Goal: Transaction & Acquisition: Purchase product/service

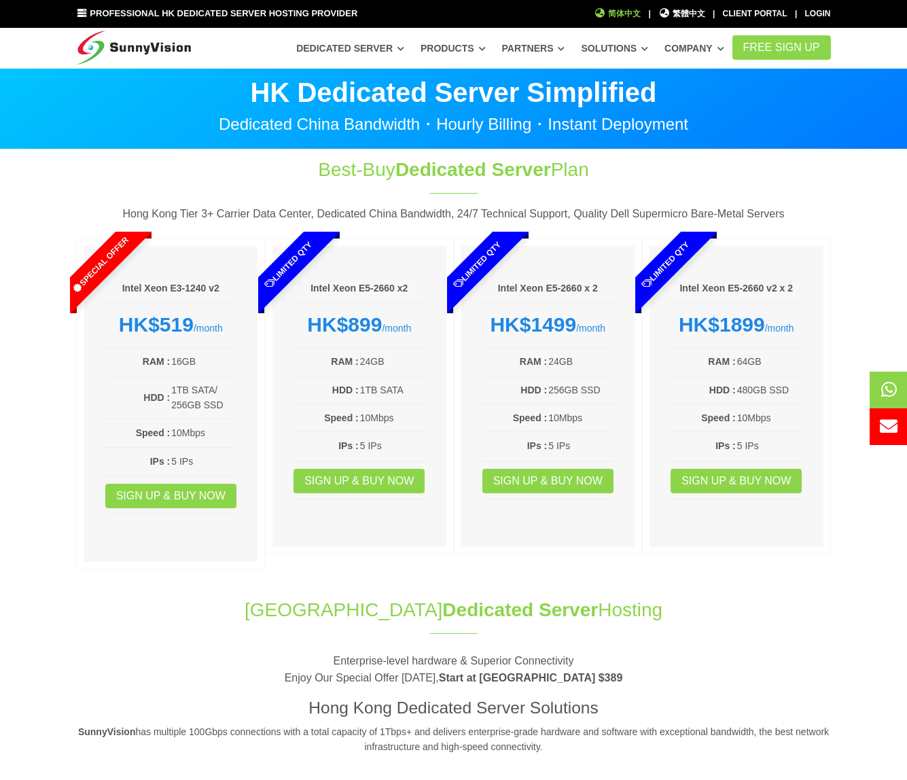
click at [627, 14] on span "简体中文" at bounding box center [617, 13] width 47 height 13
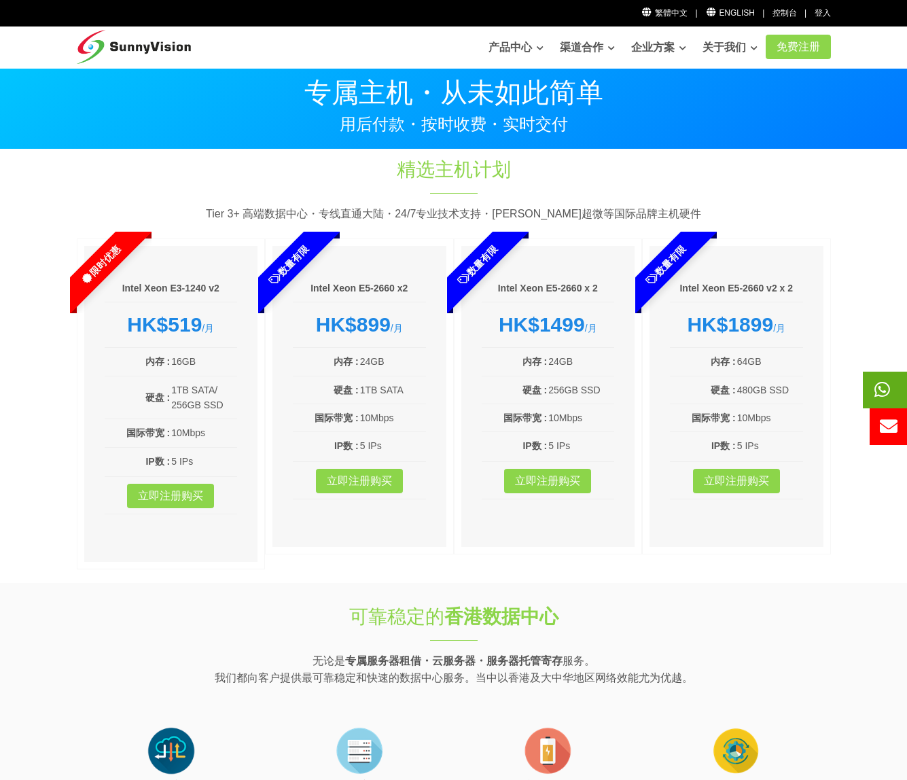
click at [883, 394] on icon at bounding box center [882, 389] width 16 height 18
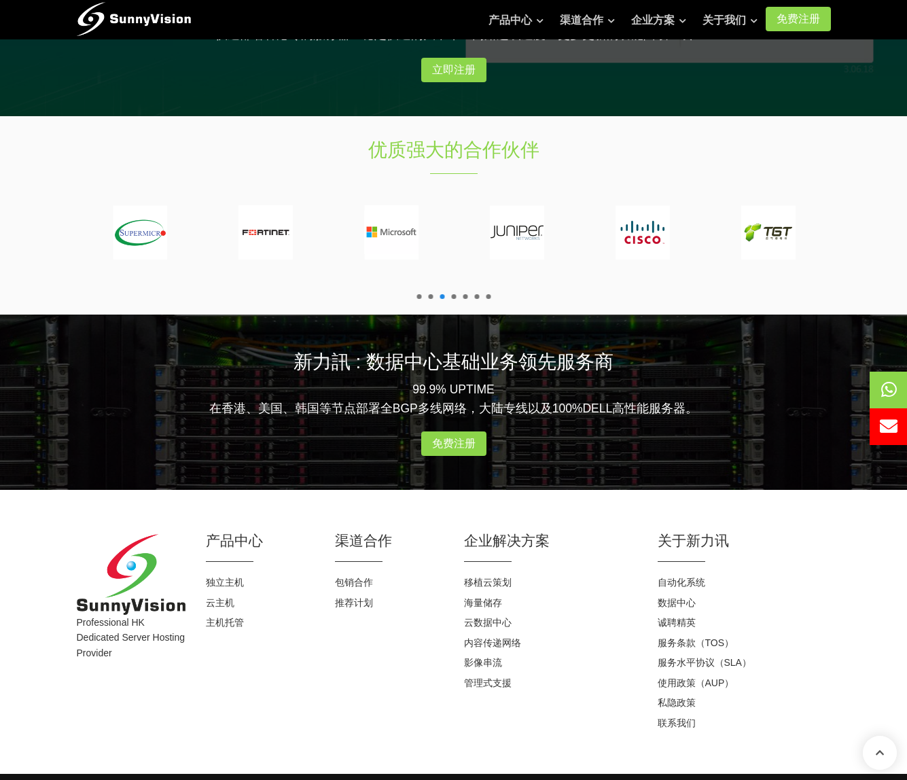
scroll to position [1483, 0]
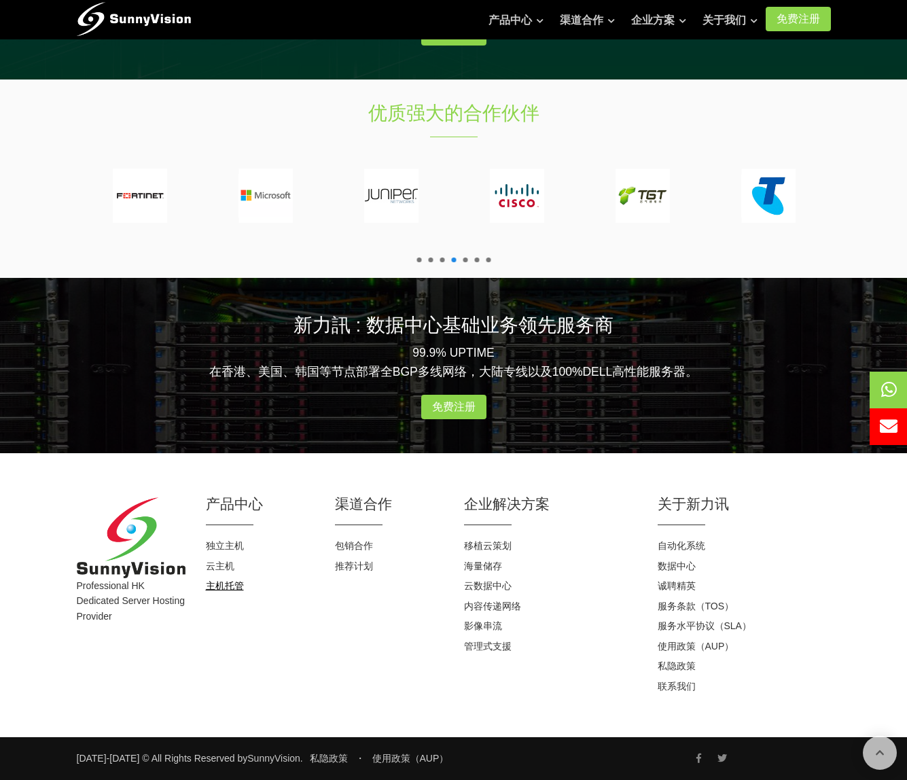
click at [222, 586] on link "主机托管" at bounding box center [225, 585] width 38 height 11
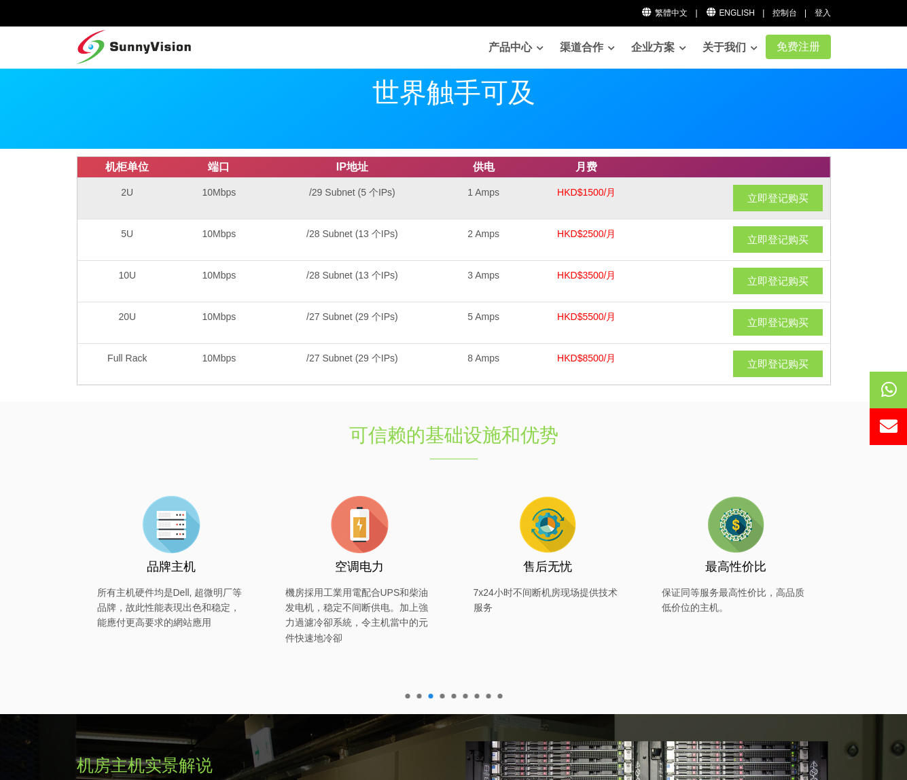
click at [336, 196] on td "/29 Subnet (5 个IPs)" at bounding box center [352, 197] width 183 height 41
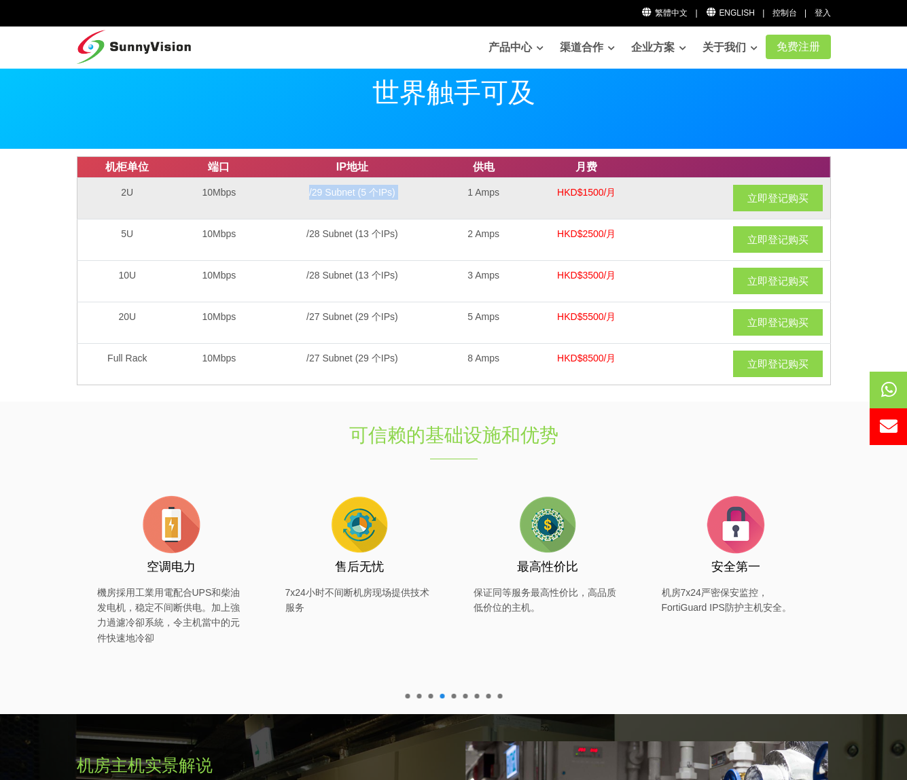
click at [336, 211] on td "/29 Subnet (5 个IPs)" at bounding box center [352, 197] width 183 height 41
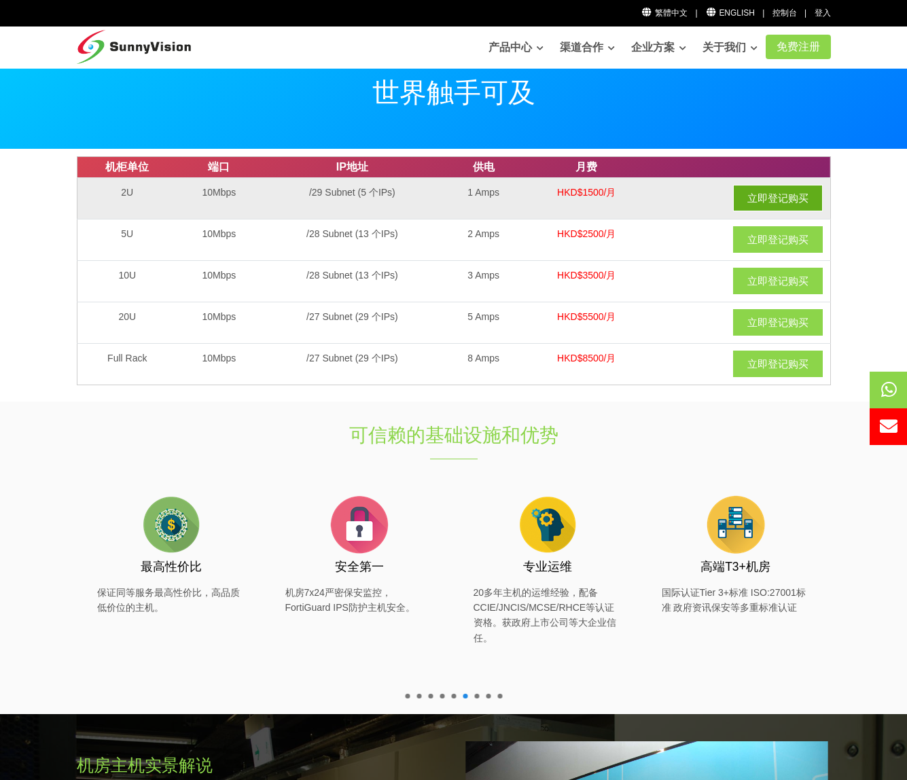
click at [754, 192] on link "立即登记购买" at bounding box center [778, 198] width 90 height 26
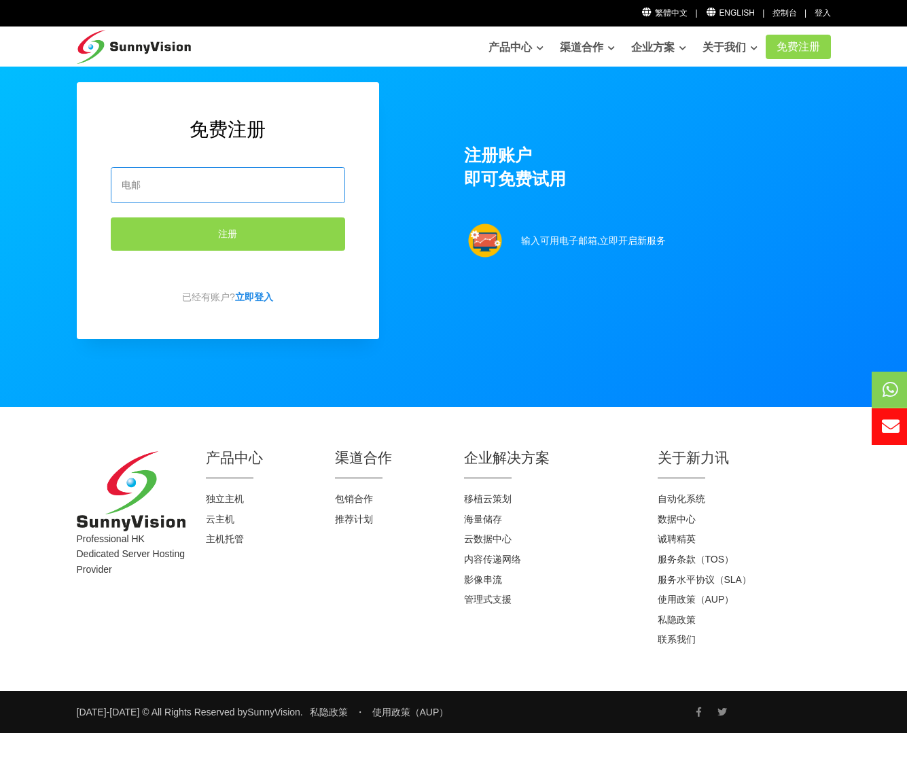
click at [196, 193] on input "email" at bounding box center [228, 185] width 234 height 36
type input "uuwechat@gmail.com"
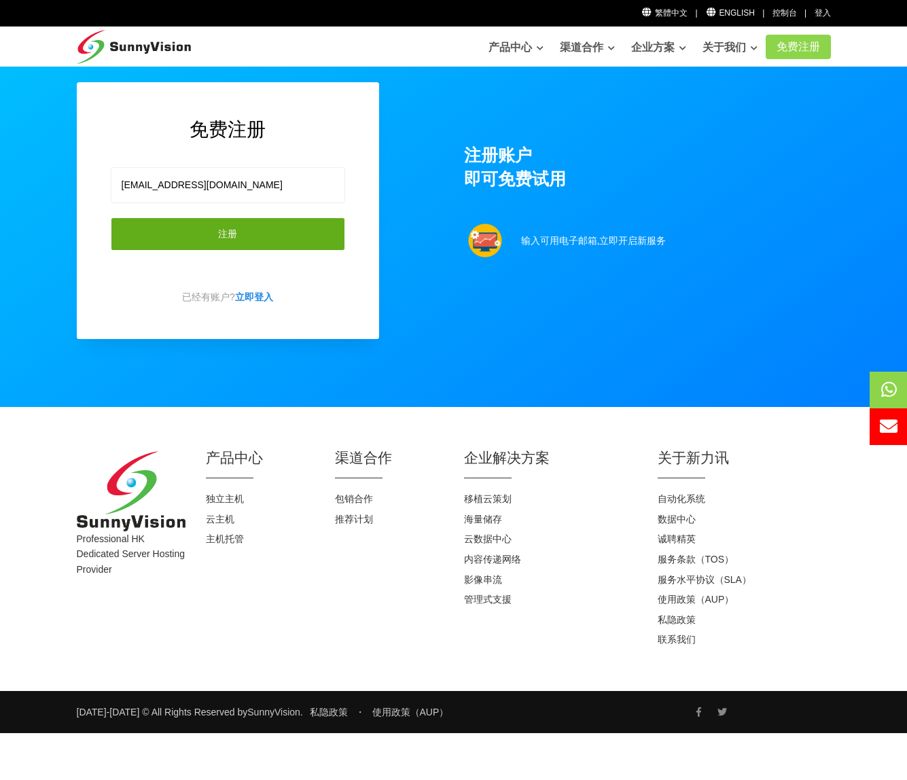
click at [210, 239] on button "注册" at bounding box center [228, 233] width 234 height 33
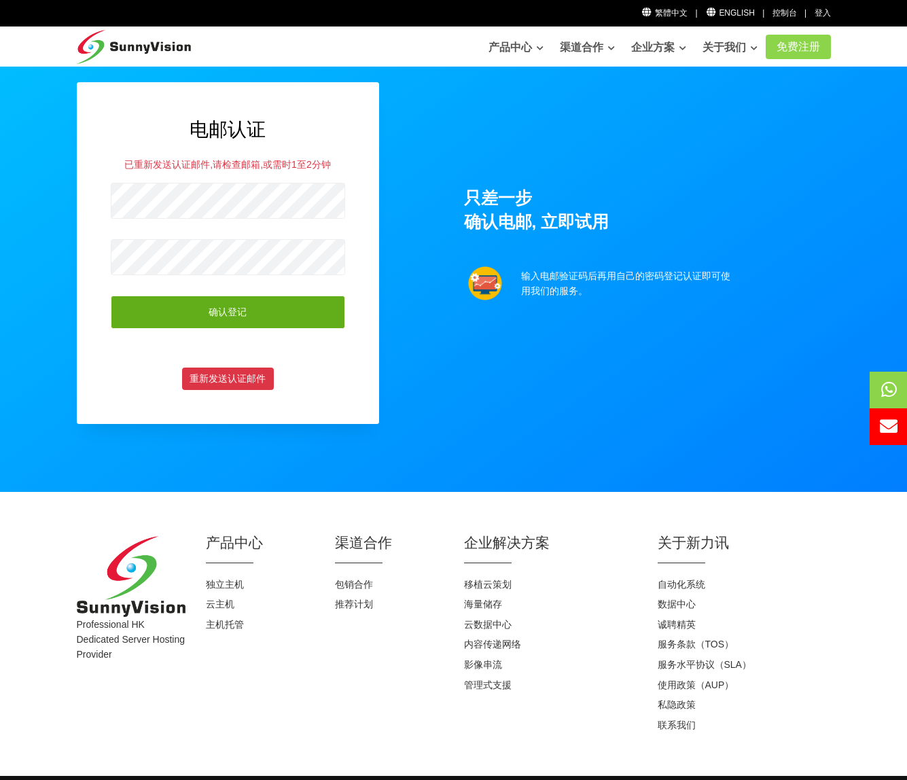
click at [139, 312] on button "确认登记" at bounding box center [228, 311] width 234 height 33
click at [219, 312] on button "确认登记" at bounding box center [228, 311] width 234 height 33
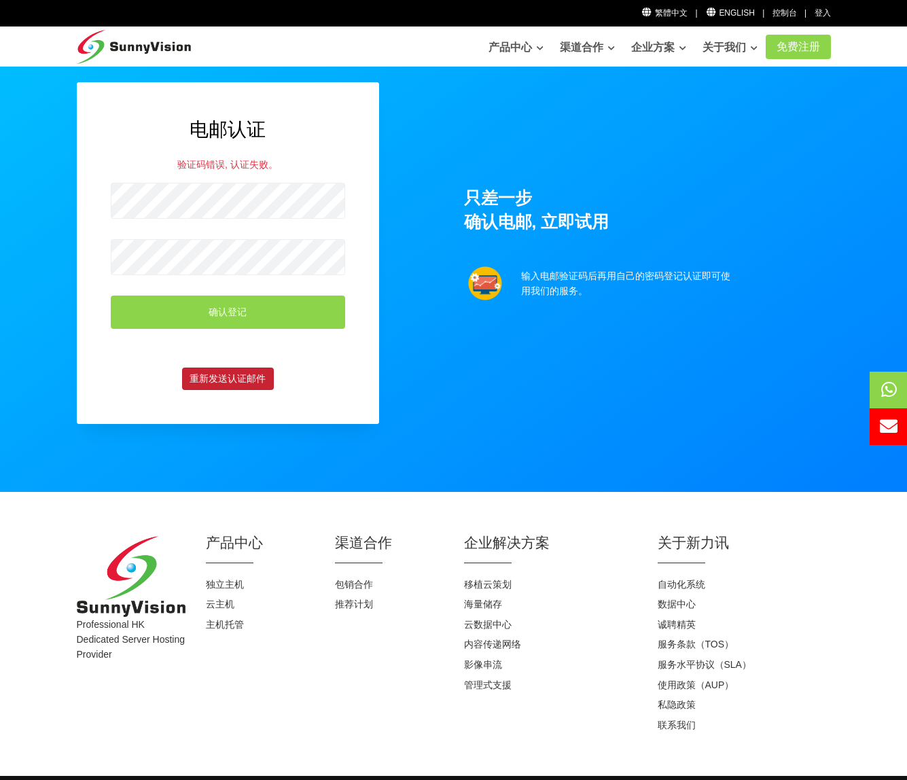
click at [230, 381] on button "重新发送认证邮件" at bounding box center [228, 378] width 92 height 23
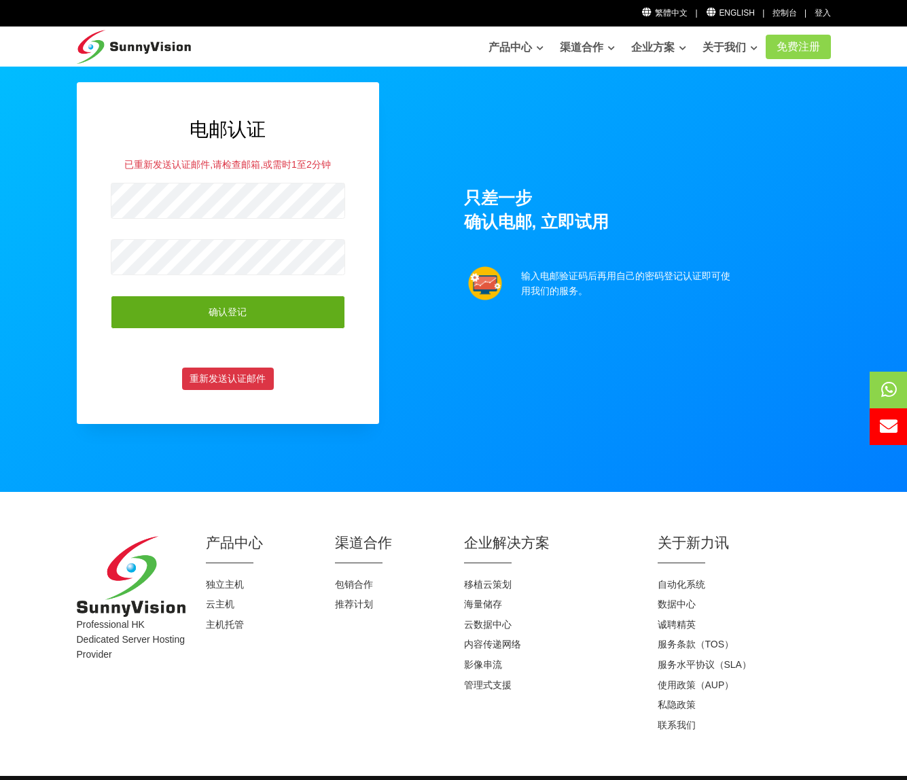
click at [185, 314] on button "确认登记" at bounding box center [228, 311] width 234 height 33
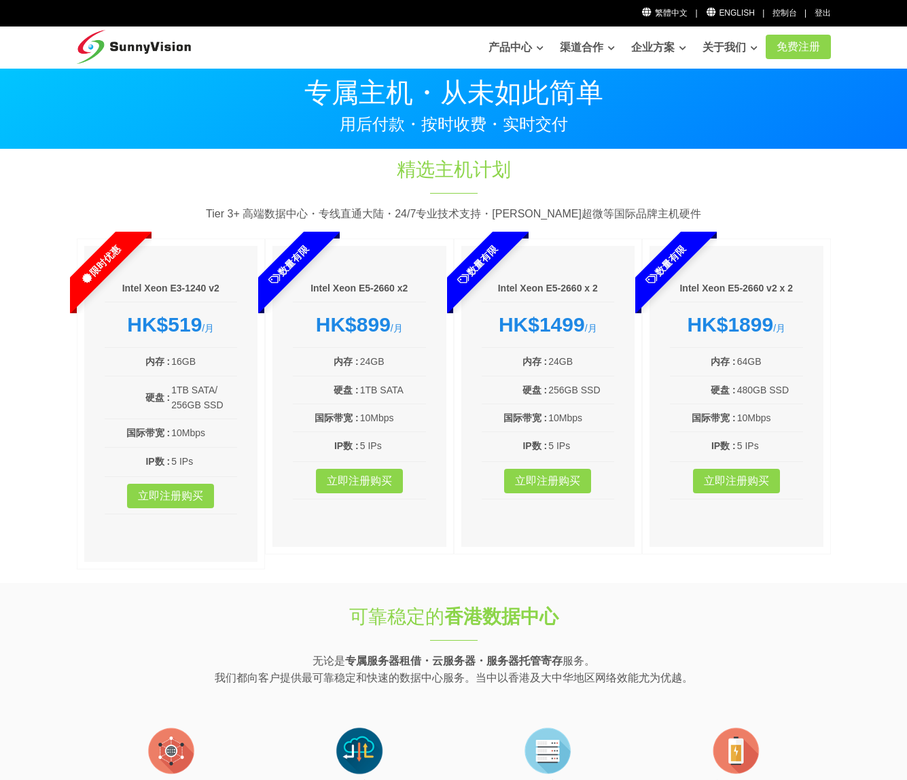
click at [217, 217] on p "Tier 3+ 高端数据中心・专线直通大陆・24/7专业技术支持・[PERSON_NAME]超微等国际品牌主机硬件" at bounding box center [454, 214] width 754 height 18
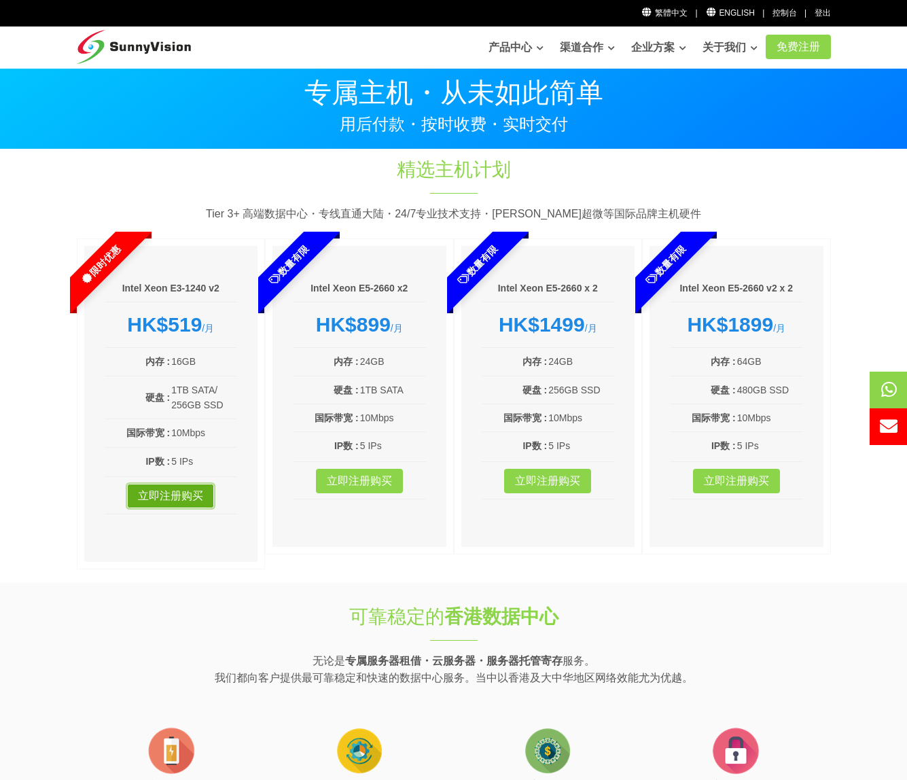
click at [180, 501] on link "立即注册购买" at bounding box center [170, 496] width 87 height 24
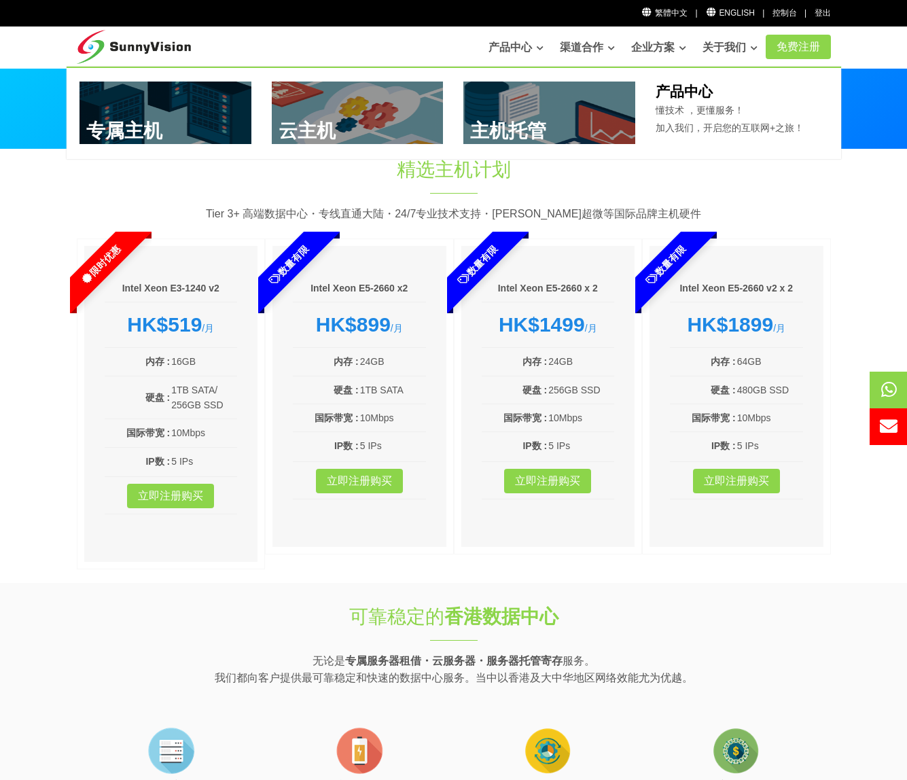
click at [515, 112] on link at bounding box center [549, 113] width 172 height 62
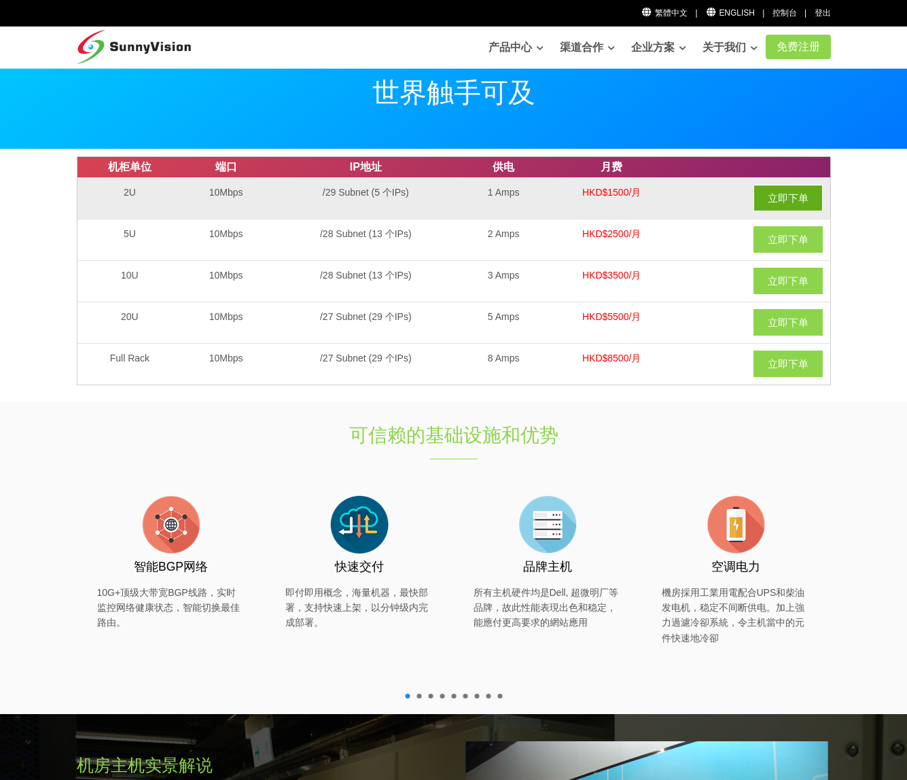
click at [799, 185] on link "立即下单" at bounding box center [787, 198] width 69 height 26
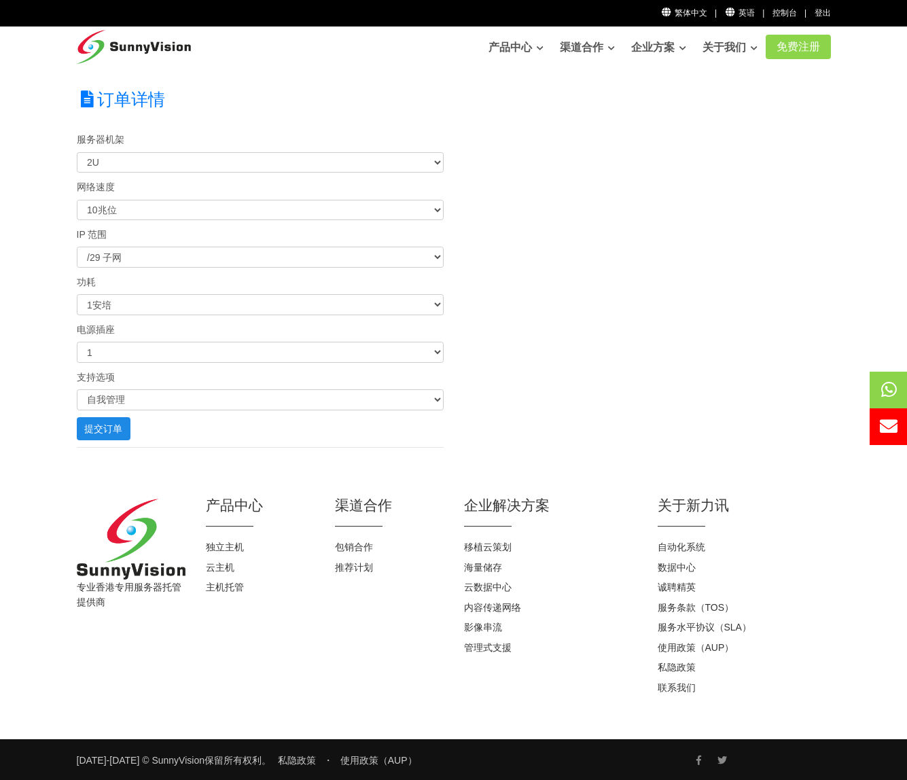
click at [257, 107] on h2 "订单详情" at bounding box center [454, 99] width 754 height 23
click at [129, 310] on select "0.5安培 1安培 1.5安培 2安培 2.5安培 3安培 3.5安培 4安培 4.5安培 5安培 8安培 10安培 15安培 20安培 25安培 30安培 …" at bounding box center [260, 304] width 367 height 21
click at [147, 268] on select "/29 子网 /28 子网 /27 子网 /26 子网 /25 子网 /24 子网" at bounding box center [260, 257] width 367 height 21
click at [110, 363] on select "1 2 3 4 5 6 7 8 9 10 15 20 二十五 三十 40 50" at bounding box center [260, 352] width 367 height 21
click at [112, 407] on select "自我管理 完全托管" at bounding box center [260, 399] width 367 height 21
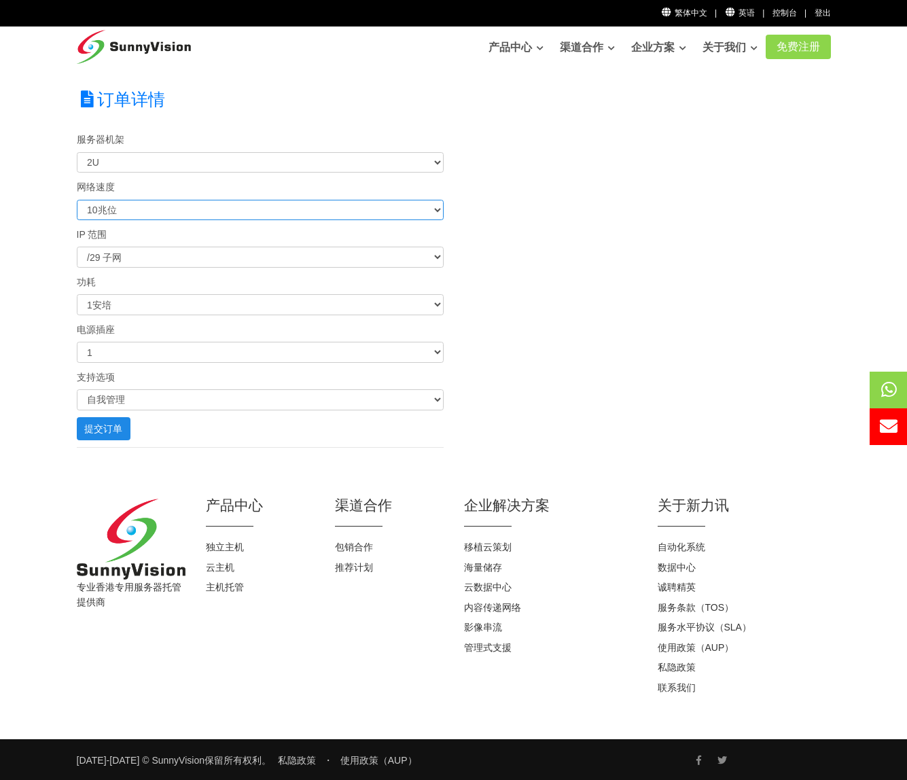
click at [126, 212] on select "10兆位 20MB 30MB 50MB 100兆 500兆 1000兆" at bounding box center [260, 210] width 367 height 21
select select "100"
click at [77, 202] on select "10兆位 20MB 30MB 50MB 100兆 500兆 1000兆" at bounding box center [260, 210] width 367 height 21
click at [48, 258] on section "订单详情 服务器机架 2U 5U 10U 20U 全机架 网络速度 10兆位 20MB 30MB 50MB 100兆 500兆 1000兆 IP 范围 /29…" at bounding box center [453, 261] width 907 height 386
click at [105, 434] on font "提交订单" at bounding box center [103, 428] width 38 height 11
